Goal: Download file/media

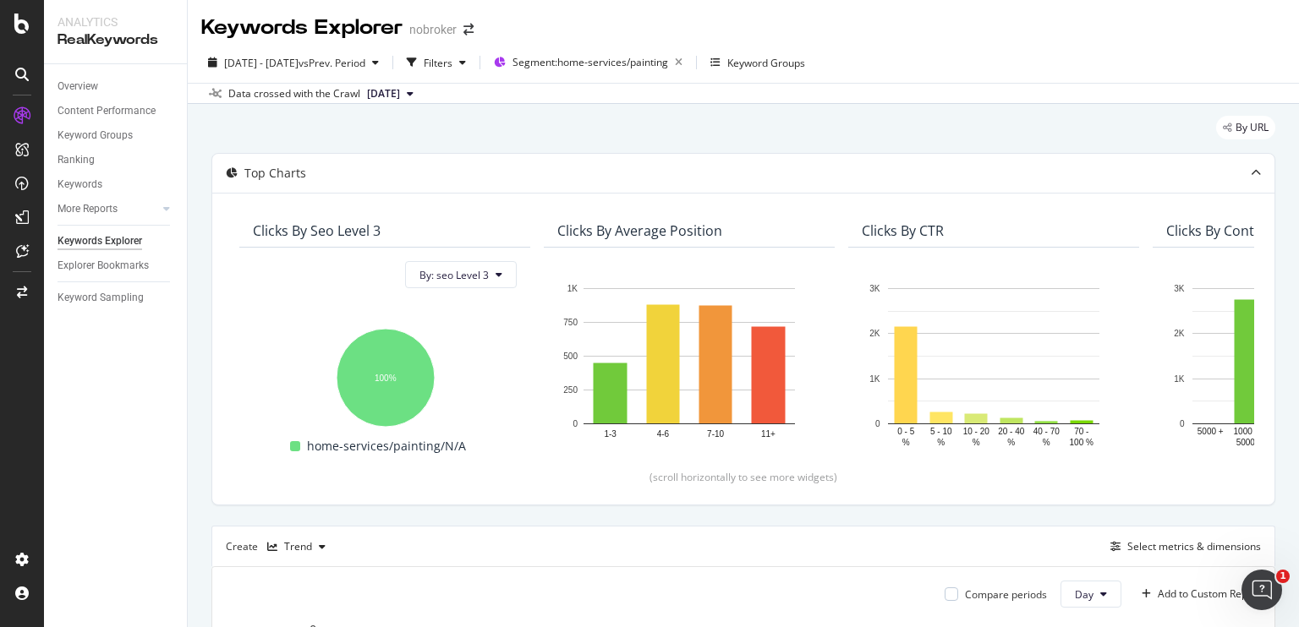
scroll to position [0, 1052]
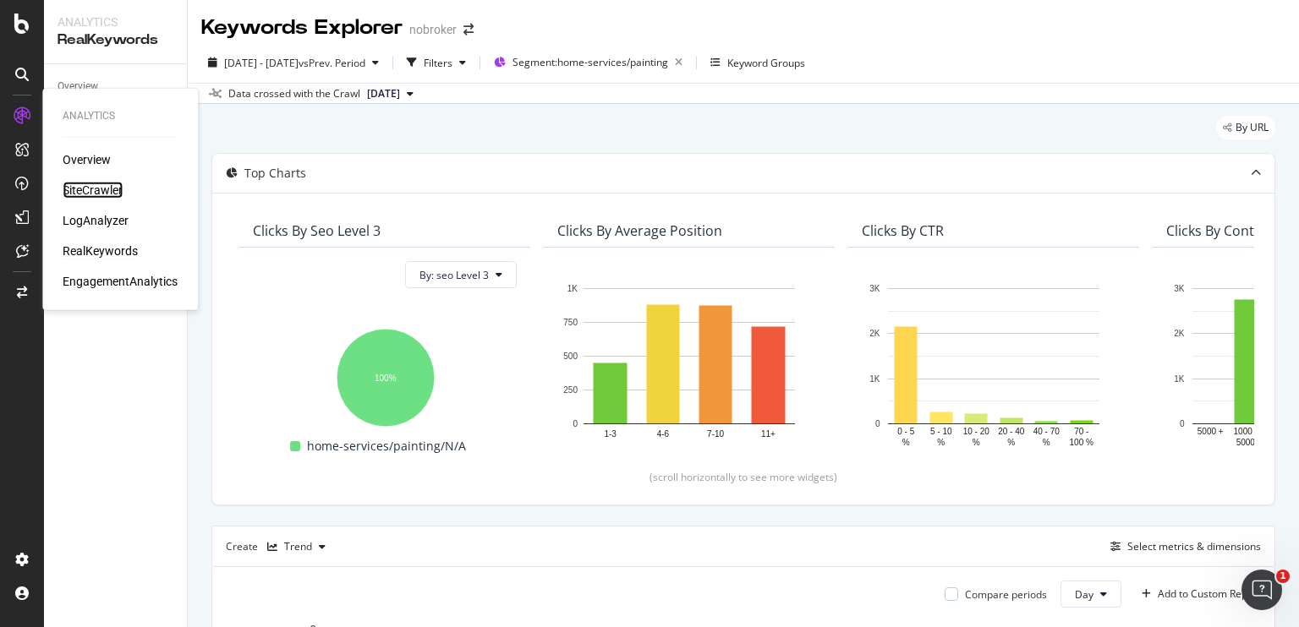
click at [105, 189] on div "SiteCrawler" at bounding box center [93, 190] width 60 height 17
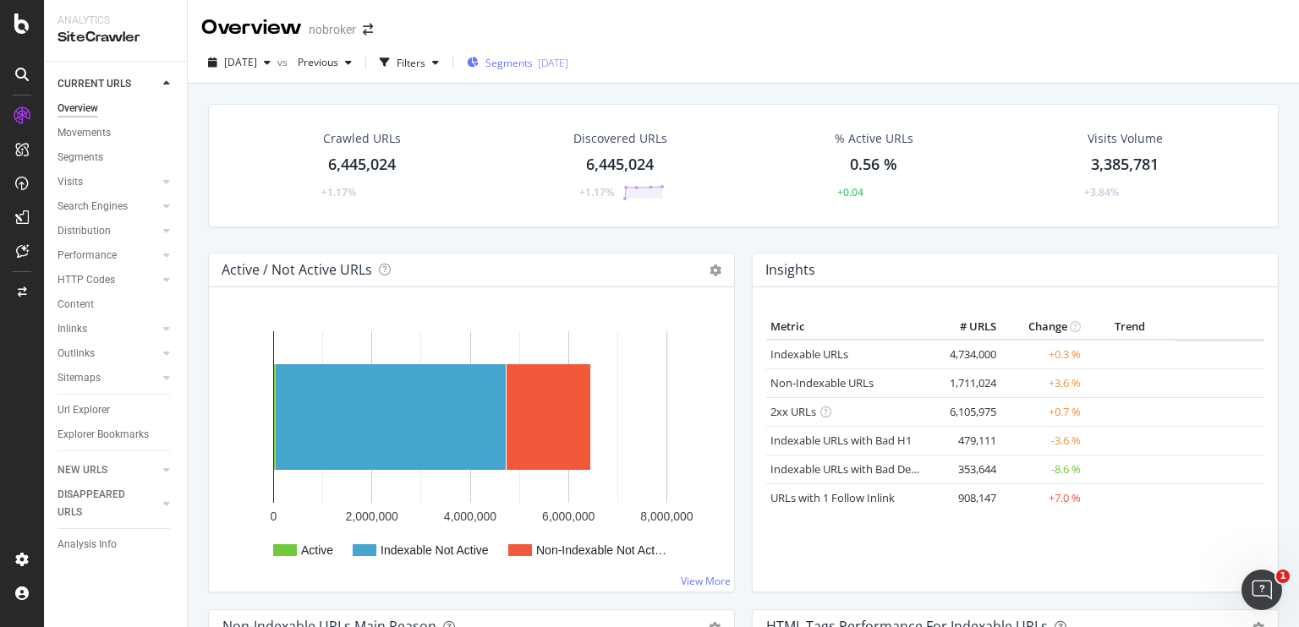
click at [533, 66] on span "Segments" at bounding box center [508, 63] width 47 height 14
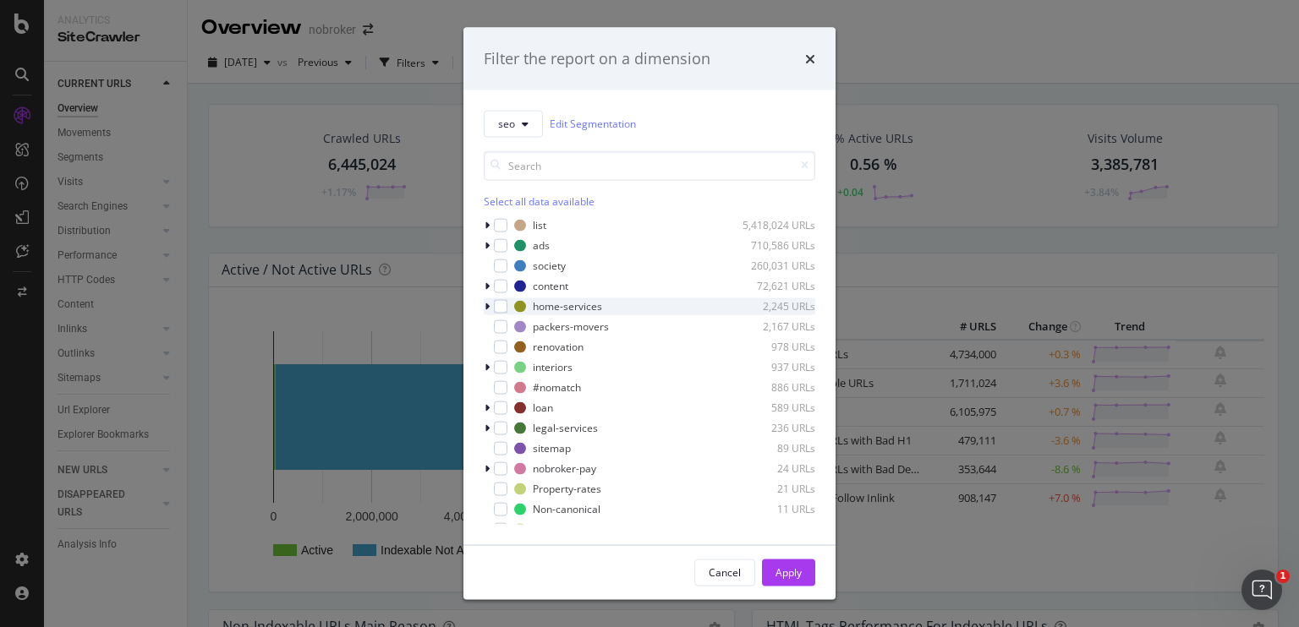
click at [484, 304] on icon "modal" at bounding box center [486, 306] width 5 height 10
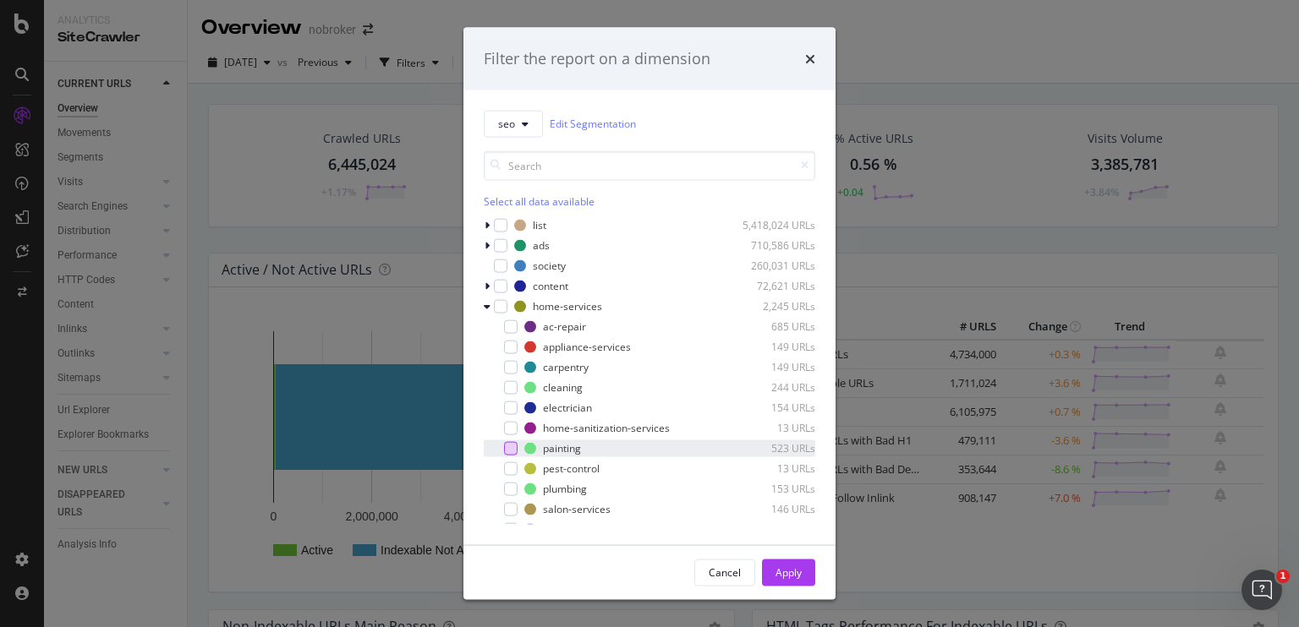
click at [514, 448] on div "modal" at bounding box center [511, 448] width 14 height 14
click at [783, 569] on div "Apply" at bounding box center [788, 573] width 26 height 14
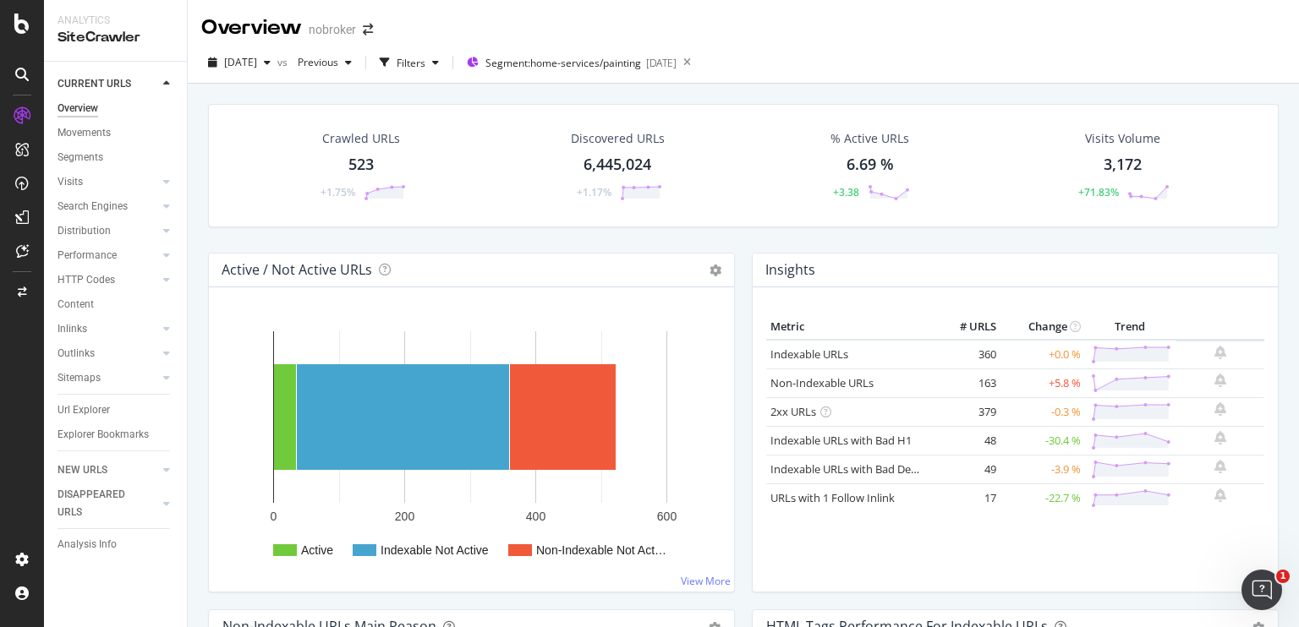
click at [360, 163] on div "523" at bounding box center [360, 165] width 25 height 22
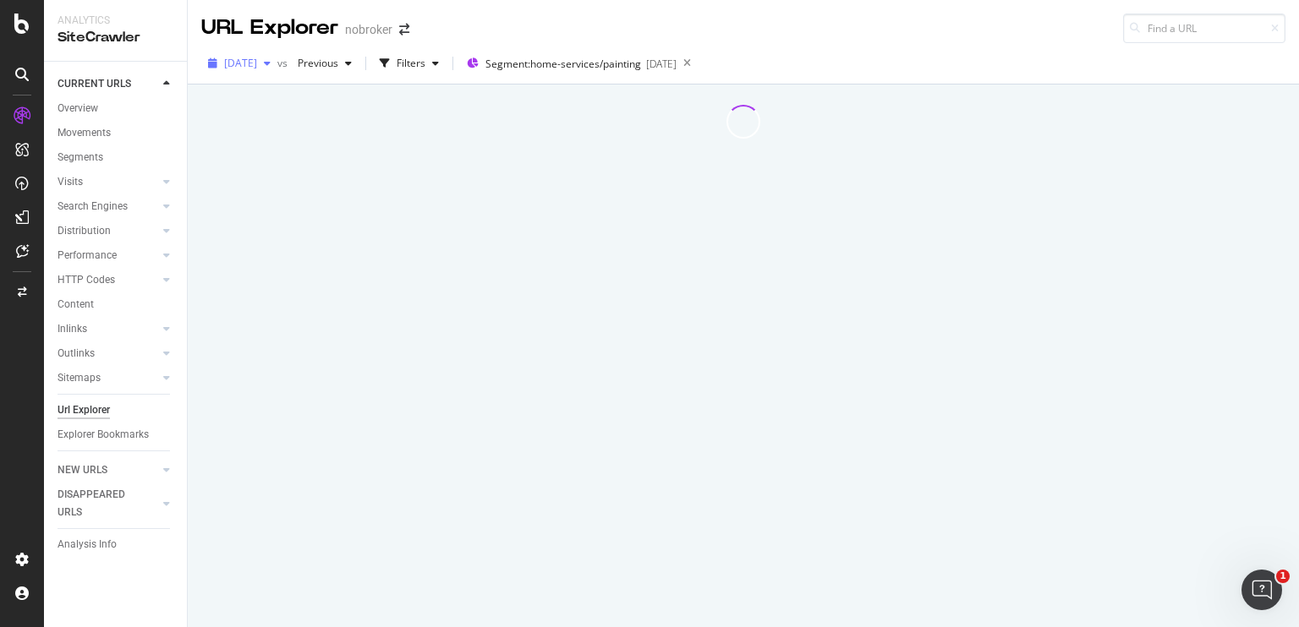
click at [257, 64] on span "[DATE]" at bounding box center [240, 63] width 33 height 14
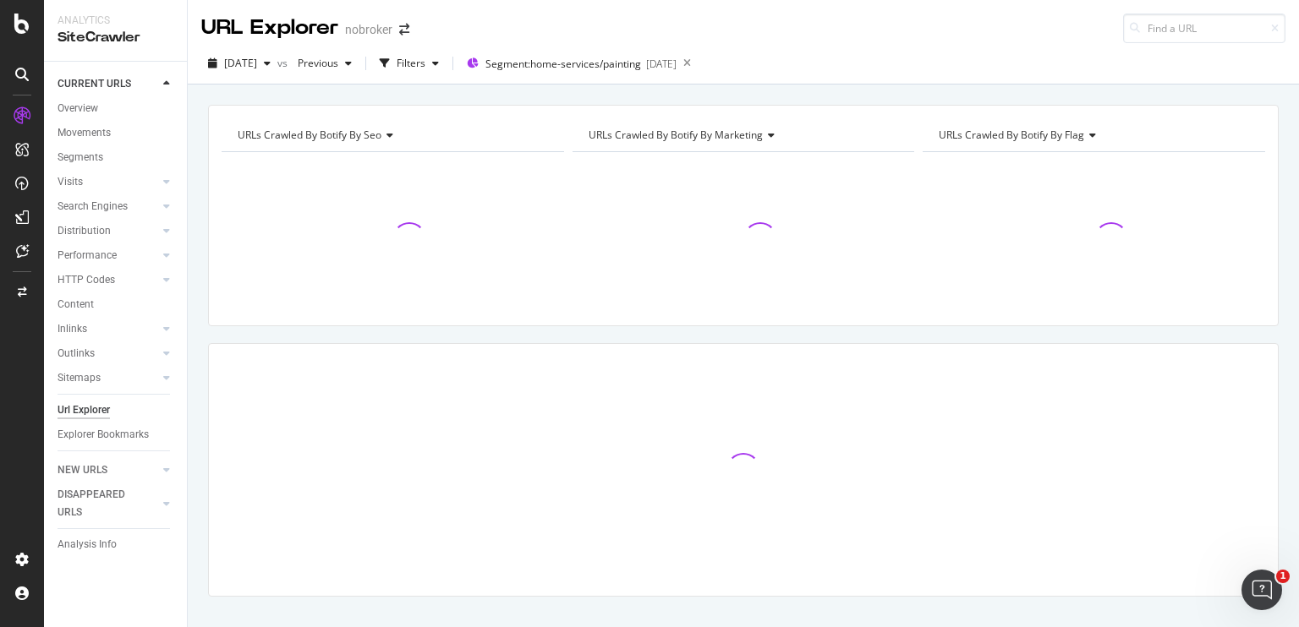
click at [194, 123] on div "URLs Crawled By Botify By seo Chart (by Value) Table Expand Export as CSV Expor…" at bounding box center [743, 380] width 1111 height 551
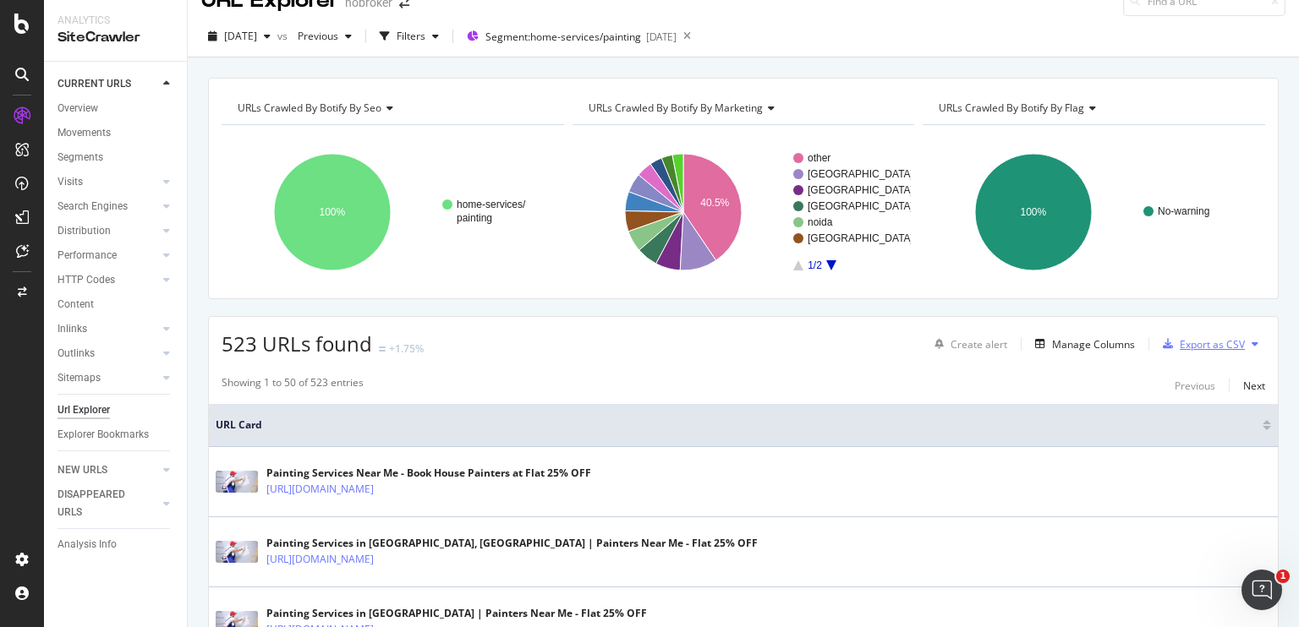
click at [1177, 331] on div "Export as CSV" at bounding box center [1200, 343] width 89 height 25
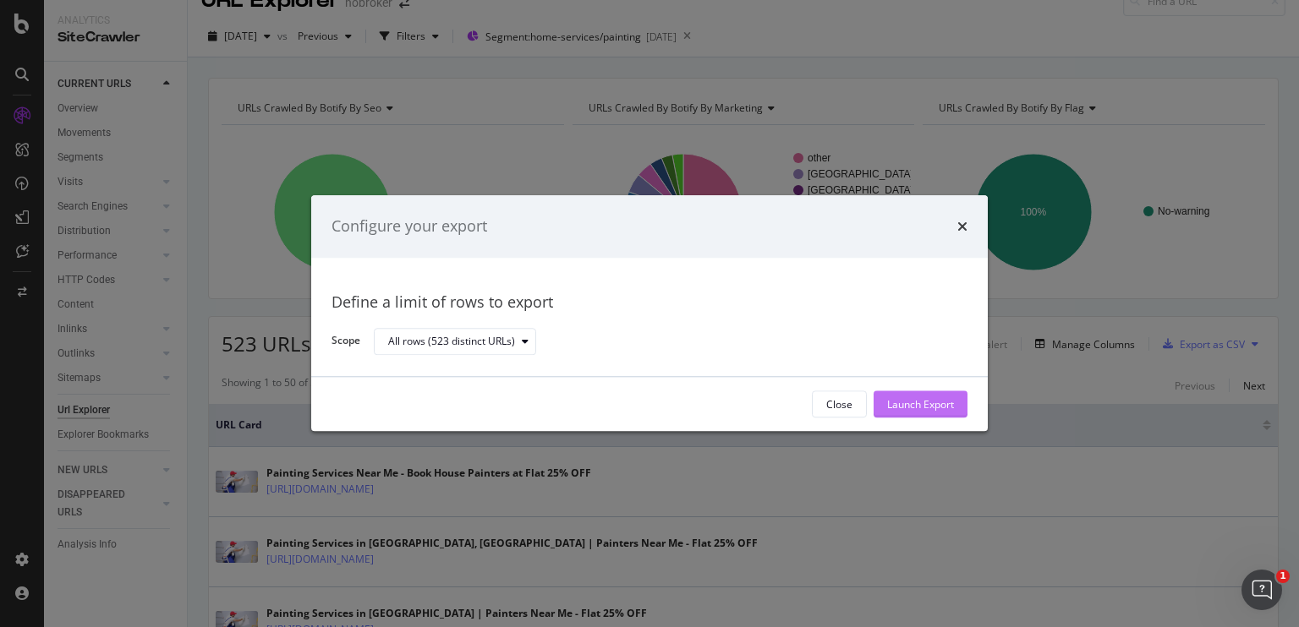
click at [896, 405] on div "Launch Export" at bounding box center [920, 404] width 67 height 14
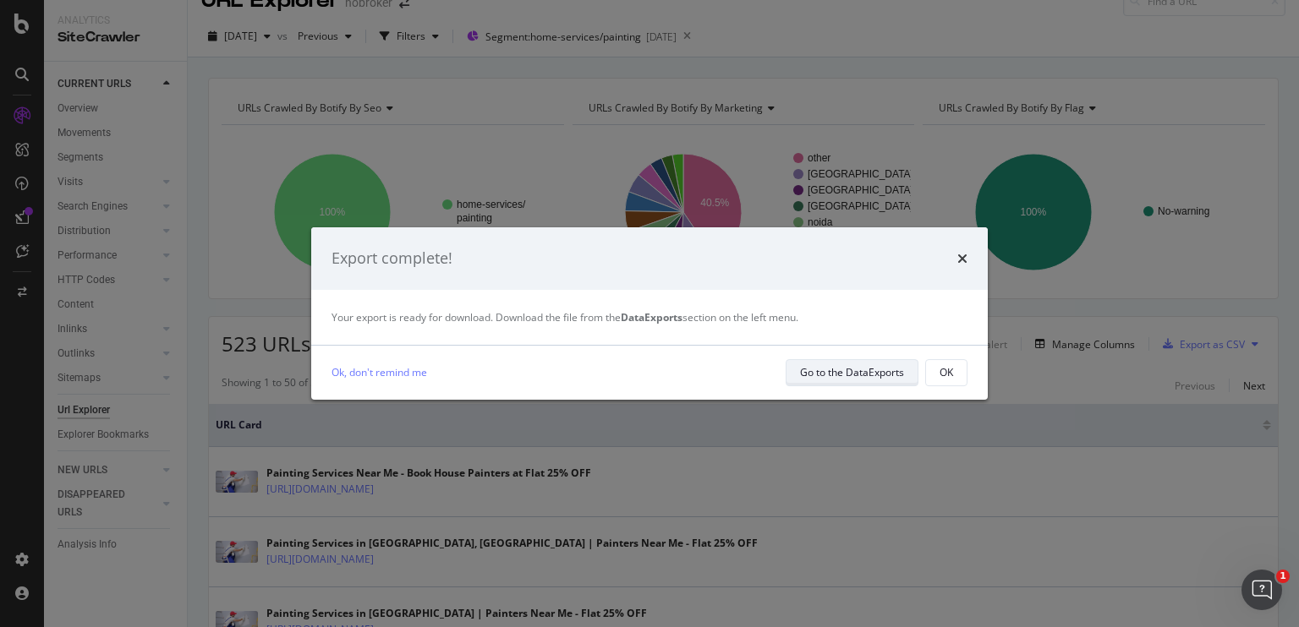
click at [873, 371] on div "Go to the DataExports" at bounding box center [852, 372] width 104 height 14
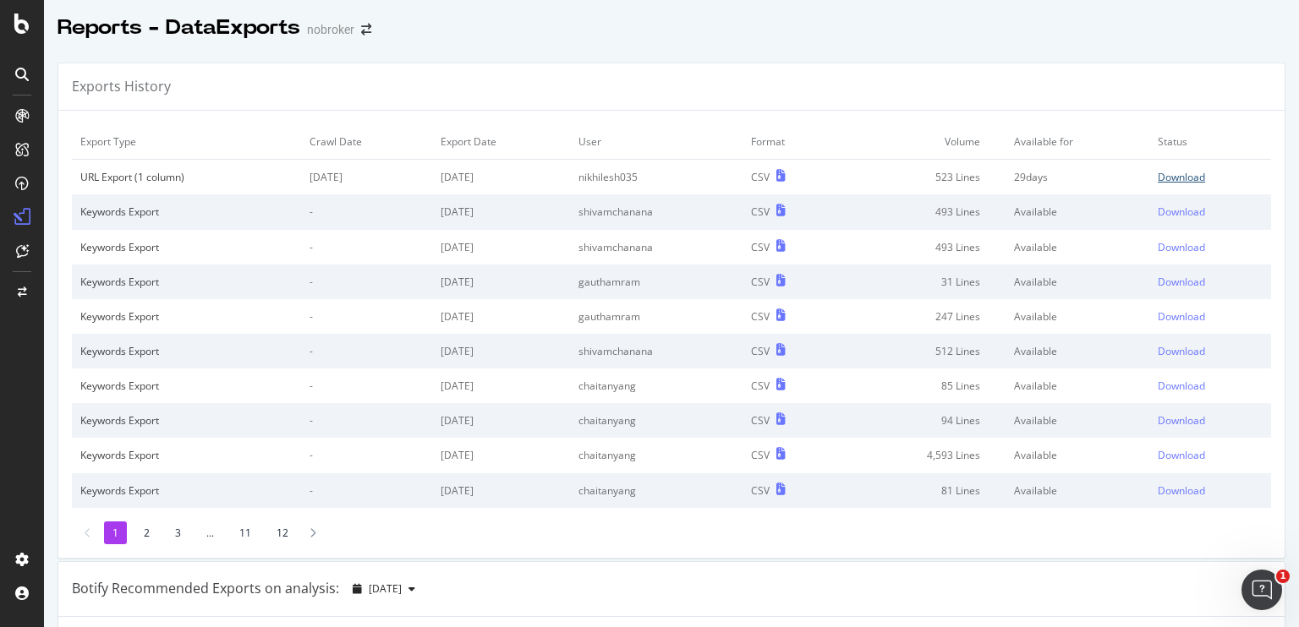
click at [1159, 172] on div "Download" at bounding box center [1180, 177] width 47 height 14
